Goal: Information Seeking & Learning: Learn about a topic

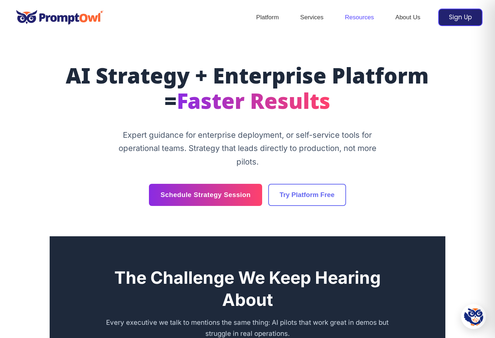
click at [358, 17] on link "Resources" at bounding box center [359, 17] width 50 height 25
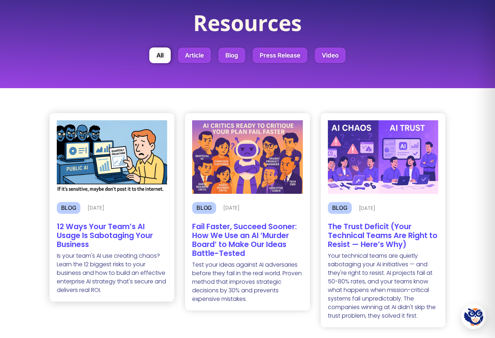
scroll to position [50, 0]
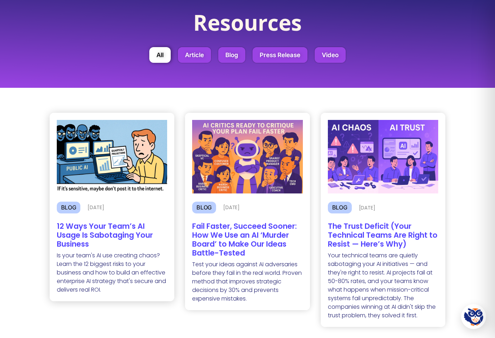
click at [110, 232] on h2 "12 Ways Your Team’s AI Usage Is Sabotaging Your Business" at bounding box center [112, 235] width 111 height 27
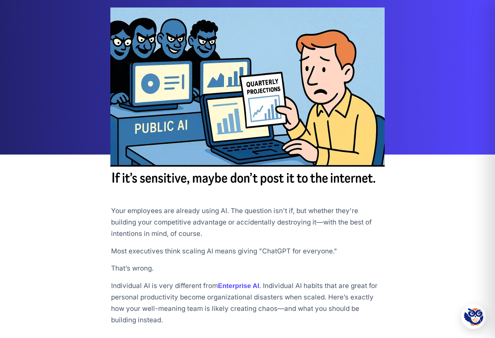
scroll to position [97, 0]
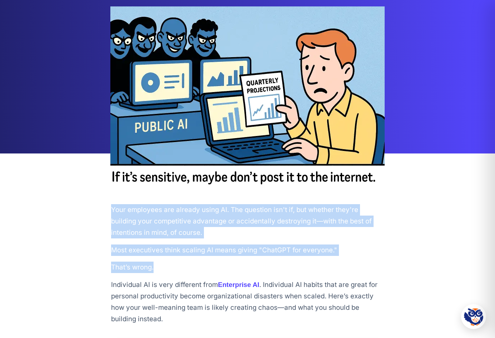
drag, startPoint x: 111, startPoint y: 210, endPoint x: 191, endPoint y: 274, distance: 102.3
click at [191, 274] on section "Your employees are already using AI. The question isn't if, but whether they're…" at bounding box center [247, 257] width 273 height 136
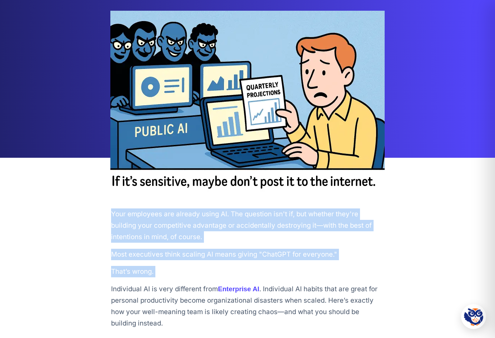
scroll to position [0, 0]
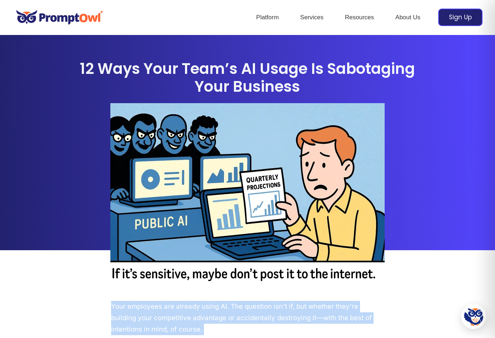
click at [197, 217] on img at bounding box center [247, 194] width 274 height 183
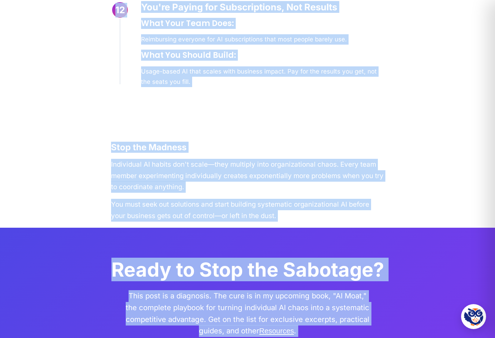
scroll to position [2447, 0]
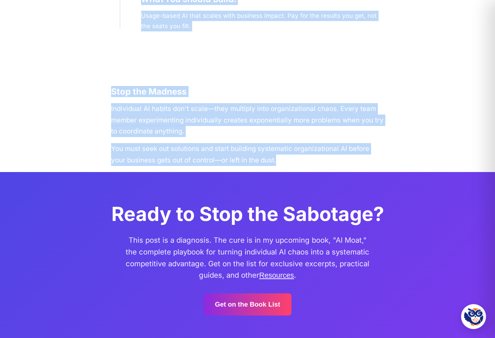
drag, startPoint x: 112, startPoint y: 306, endPoint x: 278, endPoint y: 165, distance: 218.3
copy div "Lore ipsumdolo sit ametcon adipi EL. Sed doeiusmo tem'i ut, lab etdolor magn'al…"
click at [120, 91] on h2 "Stop the Madness" at bounding box center [247, 91] width 273 height 11
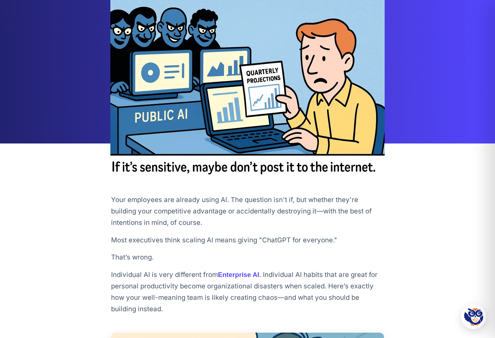
scroll to position [104, 0]
